Goal: Use online tool/utility: Utilize a website feature to perform a specific function

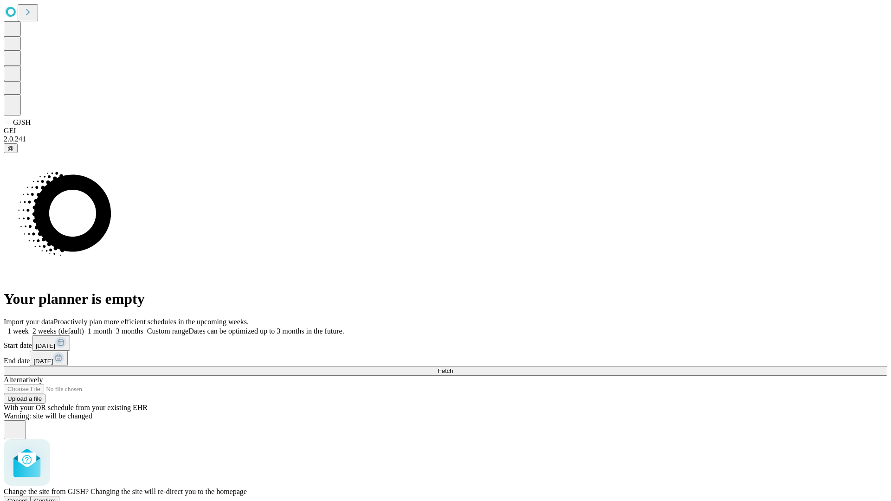
click at [56, 497] on span "Confirm" at bounding box center [45, 500] width 22 height 7
click at [29, 327] on label "1 week" at bounding box center [16, 331] width 25 height 8
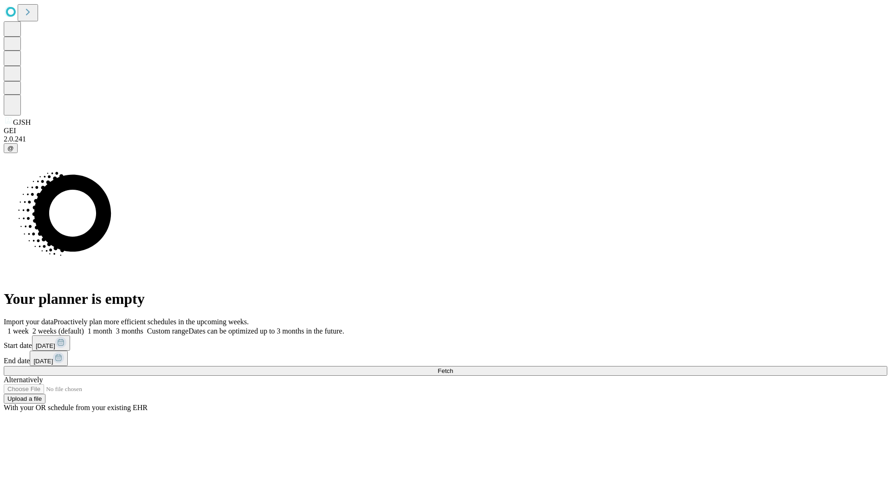
click at [453, 368] on span "Fetch" at bounding box center [445, 371] width 15 height 7
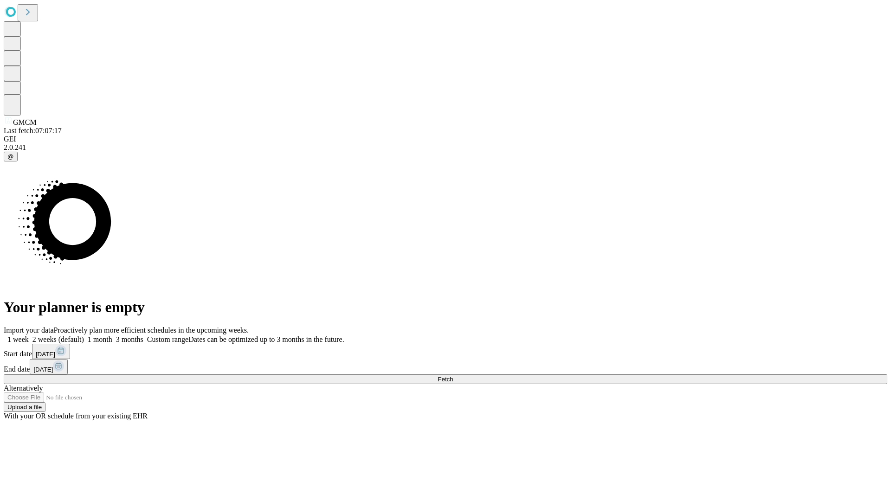
click at [29, 336] on label "1 week" at bounding box center [16, 340] width 25 height 8
click at [453, 376] on span "Fetch" at bounding box center [445, 379] width 15 height 7
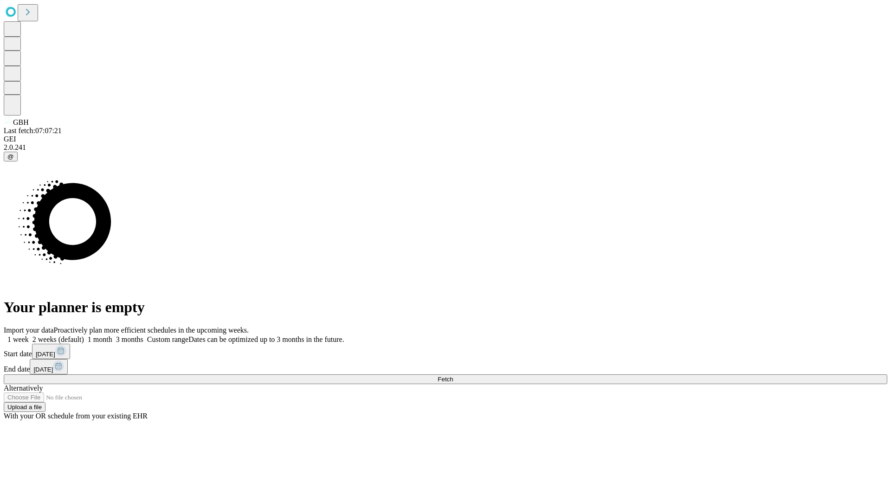
click at [29, 336] on label "1 week" at bounding box center [16, 340] width 25 height 8
click at [453, 376] on span "Fetch" at bounding box center [445, 379] width 15 height 7
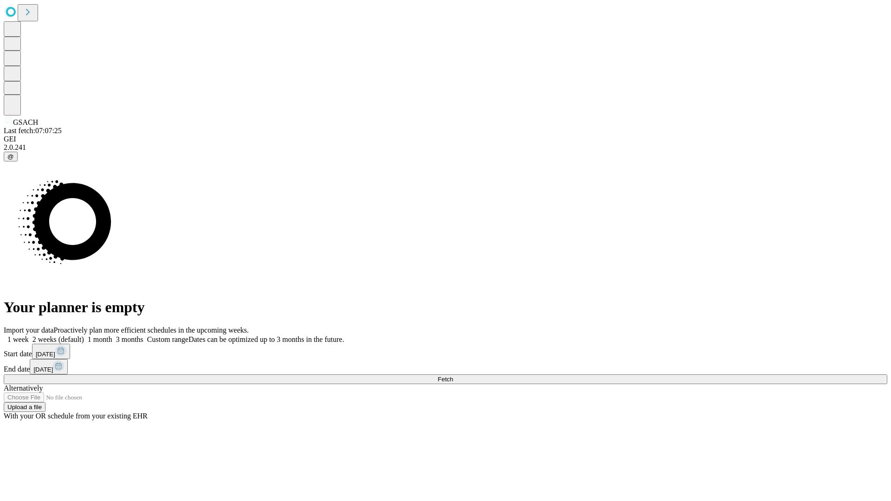
click at [29, 336] on label "1 week" at bounding box center [16, 340] width 25 height 8
click at [453, 376] on span "Fetch" at bounding box center [445, 379] width 15 height 7
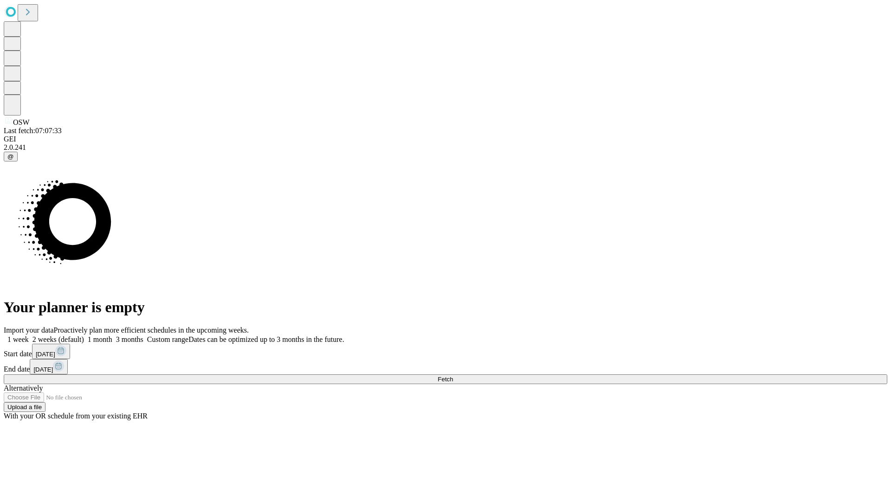
click at [453, 376] on span "Fetch" at bounding box center [445, 379] width 15 height 7
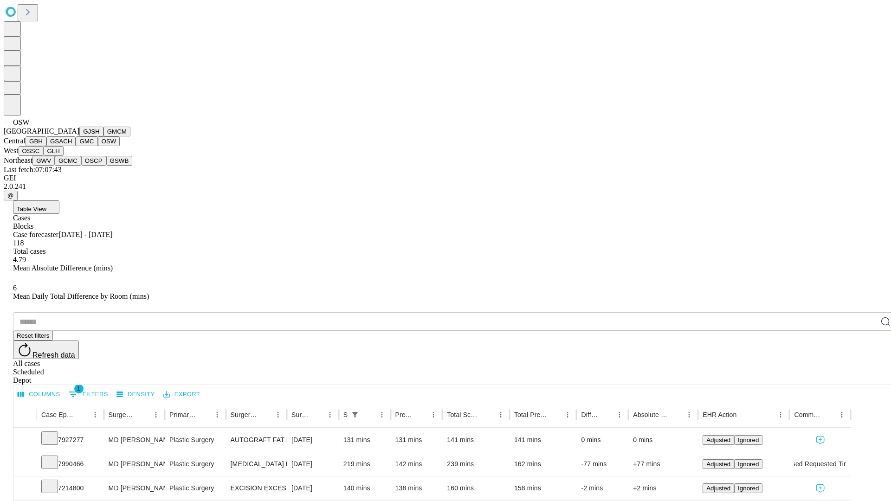
click at [44, 156] on button "OSSC" at bounding box center [31, 151] width 25 height 10
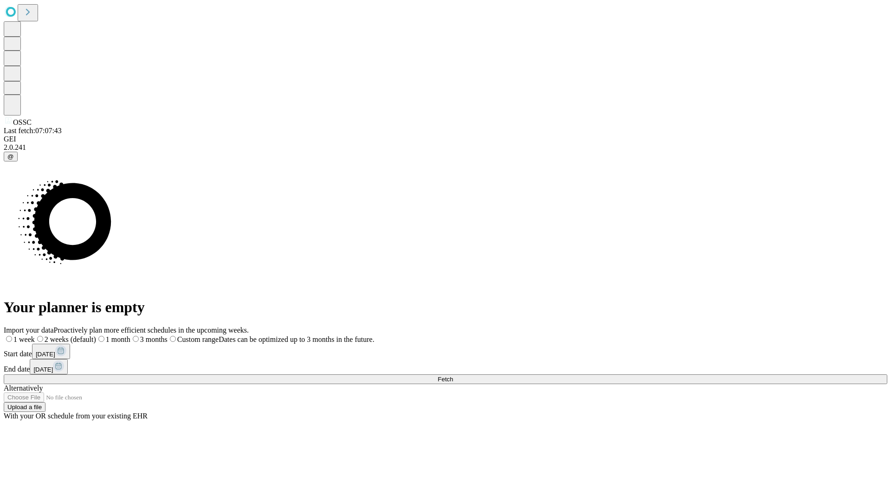
click at [35, 336] on label "1 week" at bounding box center [19, 340] width 31 height 8
click at [453, 376] on span "Fetch" at bounding box center [445, 379] width 15 height 7
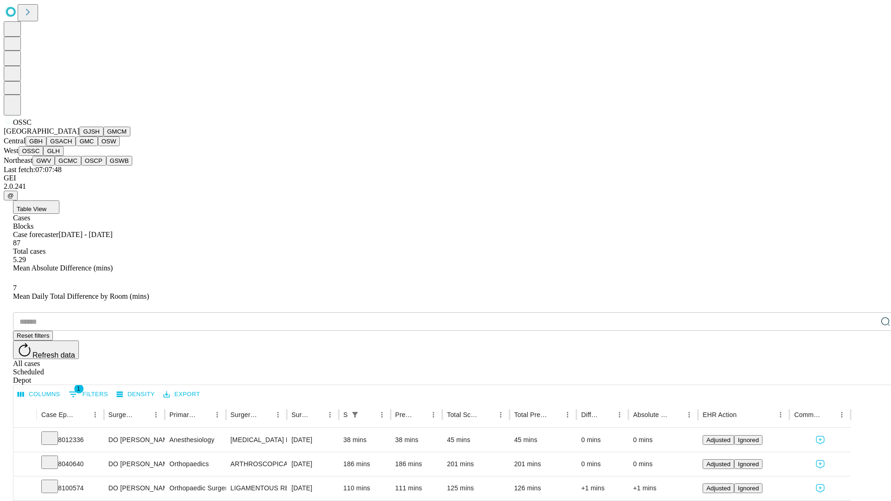
click at [63, 156] on button "GLH" at bounding box center [53, 151] width 20 height 10
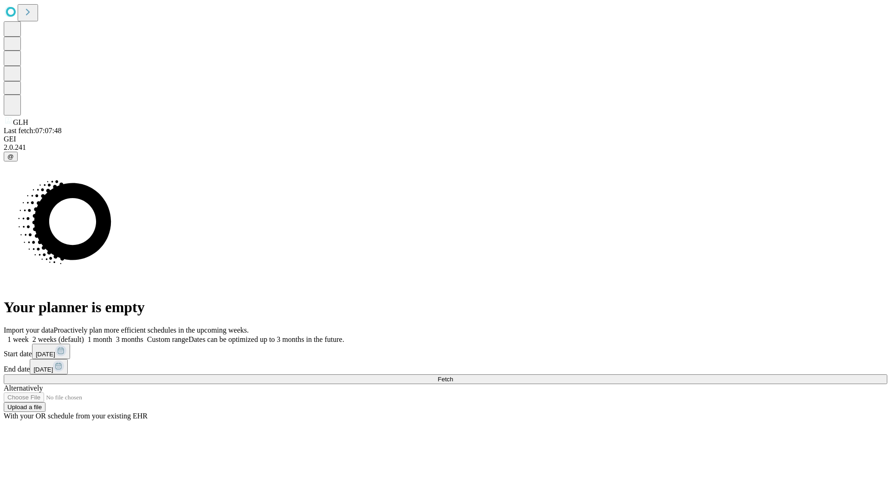
click at [453, 376] on span "Fetch" at bounding box center [445, 379] width 15 height 7
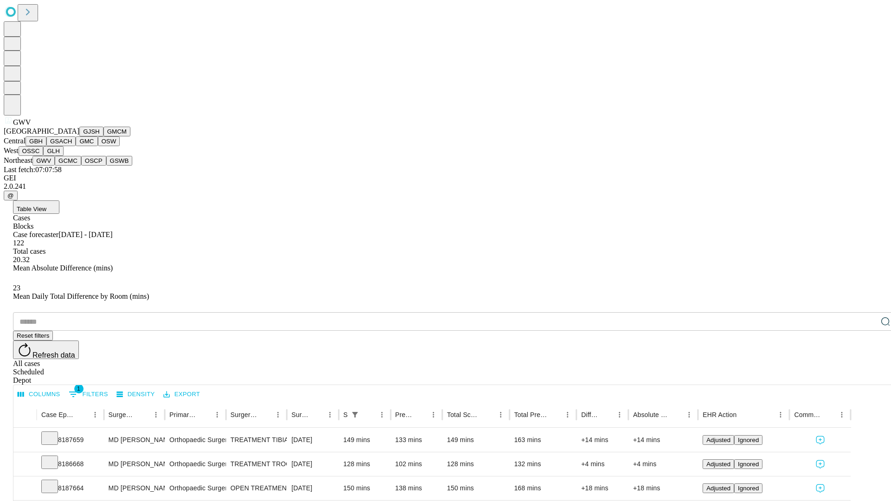
click at [72, 166] on button "GCMC" at bounding box center [68, 161] width 26 height 10
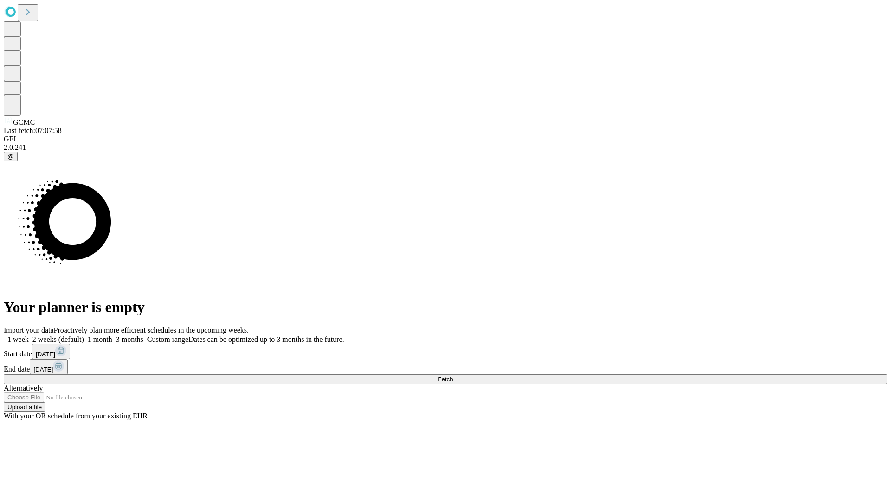
click at [453, 376] on span "Fetch" at bounding box center [445, 379] width 15 height 7
